Goal: Find contact information: Find contact information

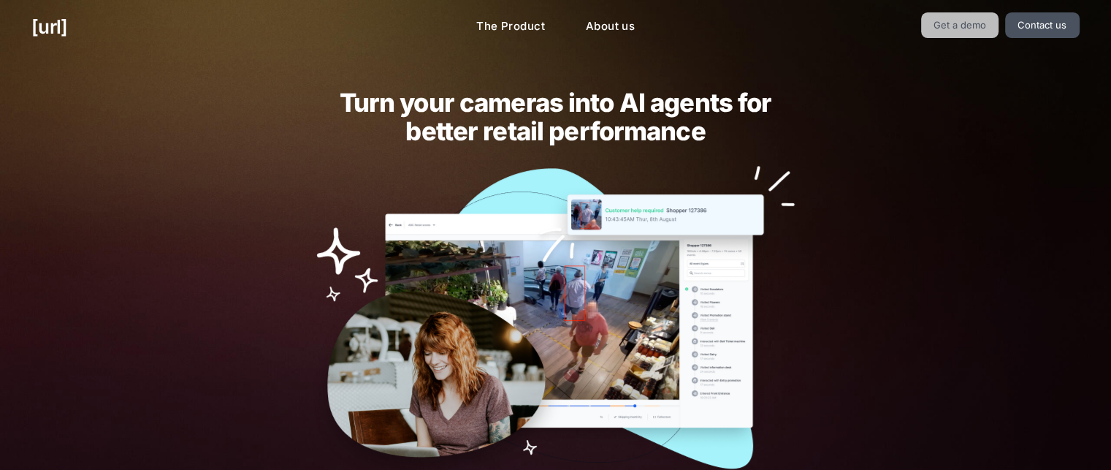
click at [952, 30] on link "Get a demo" at bounding box center [960, 25] width 78 height 26
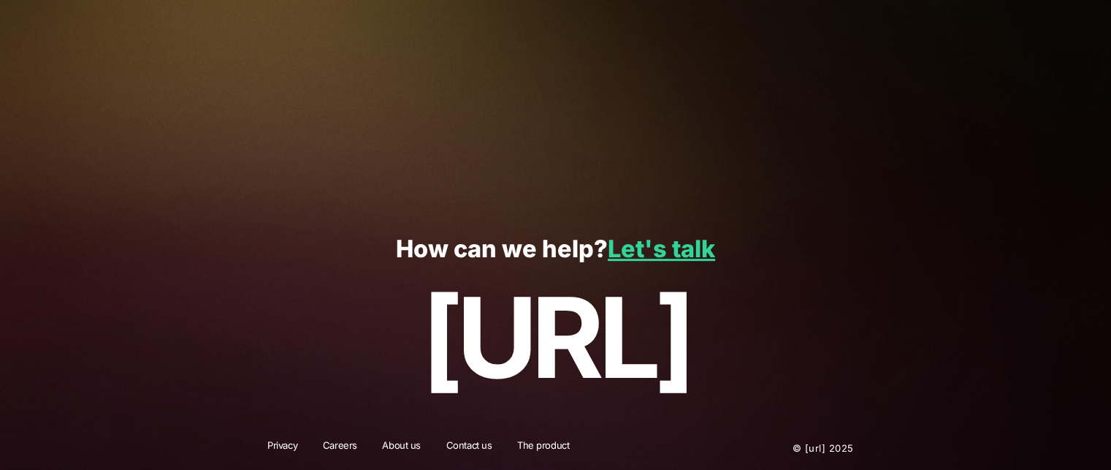
scroll to position [421, 0]
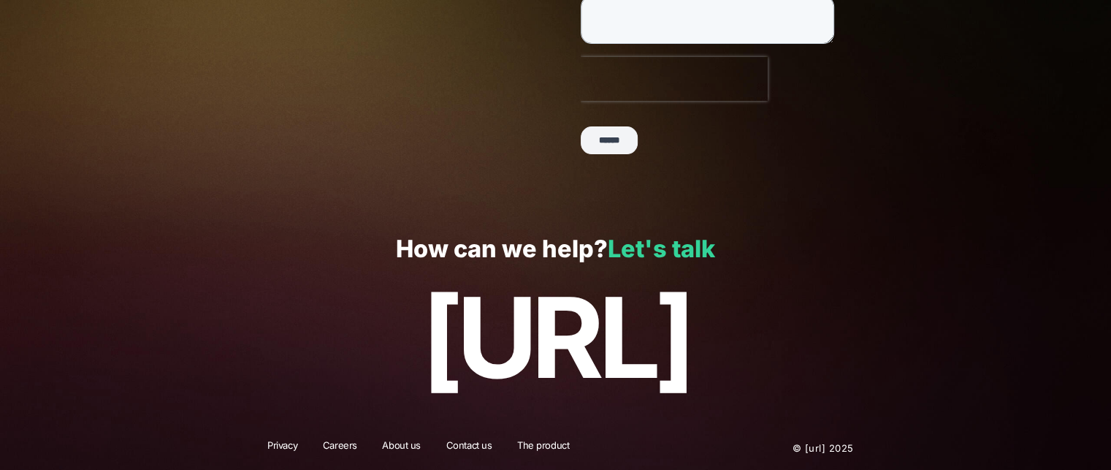
click at [689, 250] on link "Let's talk" at bounding box center [661, 248] width 107 height 28
